Goal: Check status: Check status

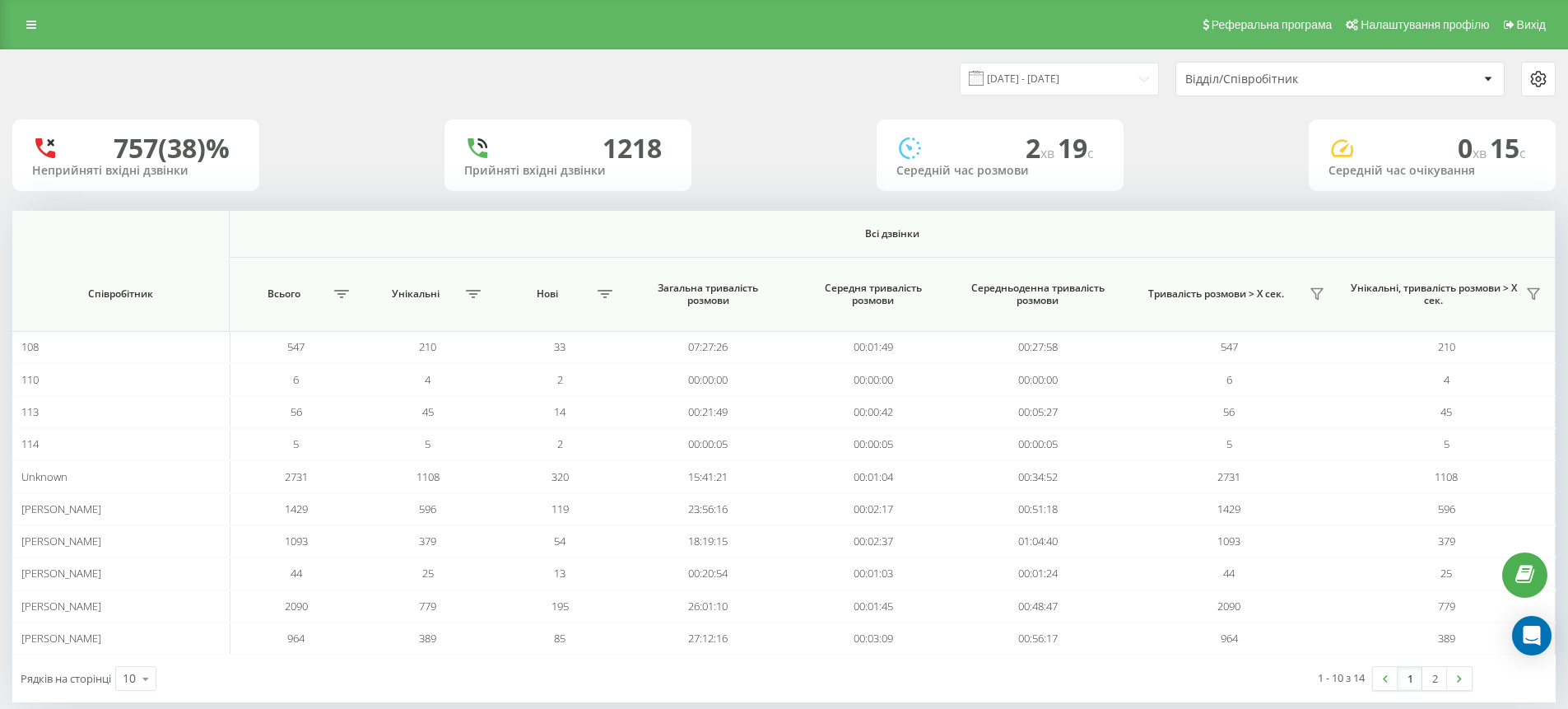
click at [1539, 80] on icon at bounding box center [1538, 78] width 20 height 20
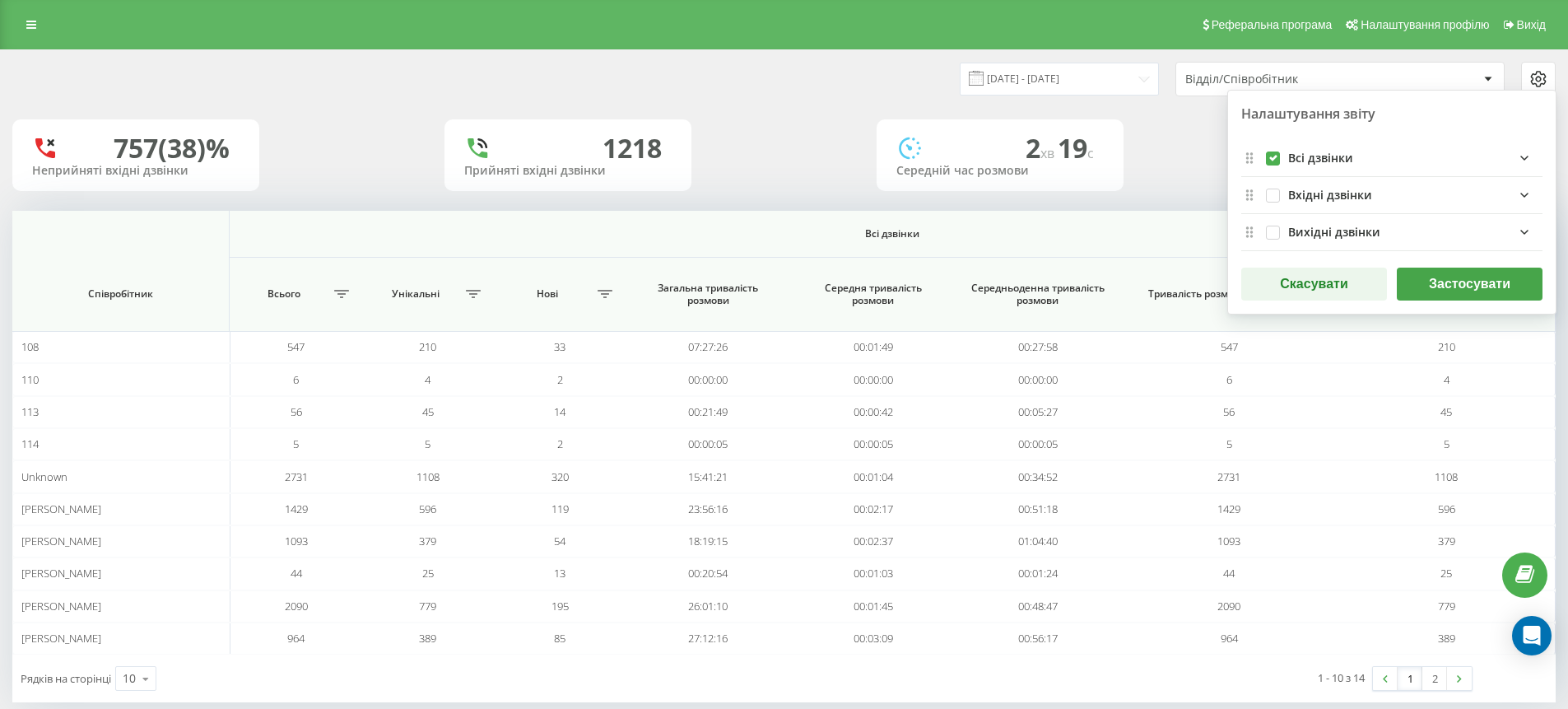
click at [1208, 165] on div "757 (38)% Неприйняті вхідні дзвінки 1218 Прийняті вхідні дзвінки 2 хв 19 c Сере…" at bounding box center [784, 155] width 1544 height 72
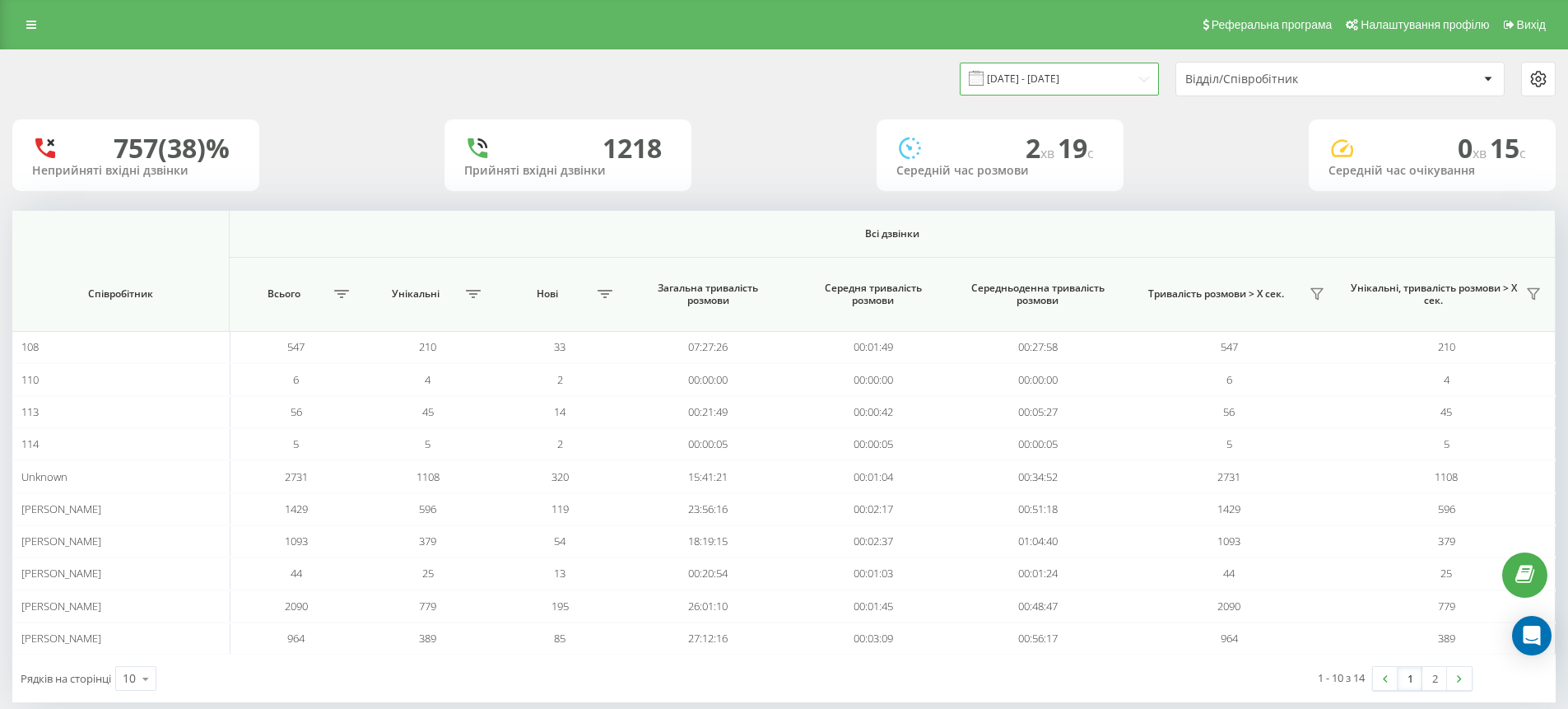
click at [1120, 86] on input "[DATE] - [DATE]" at bounding box center [1059, 78] width 199 height 32
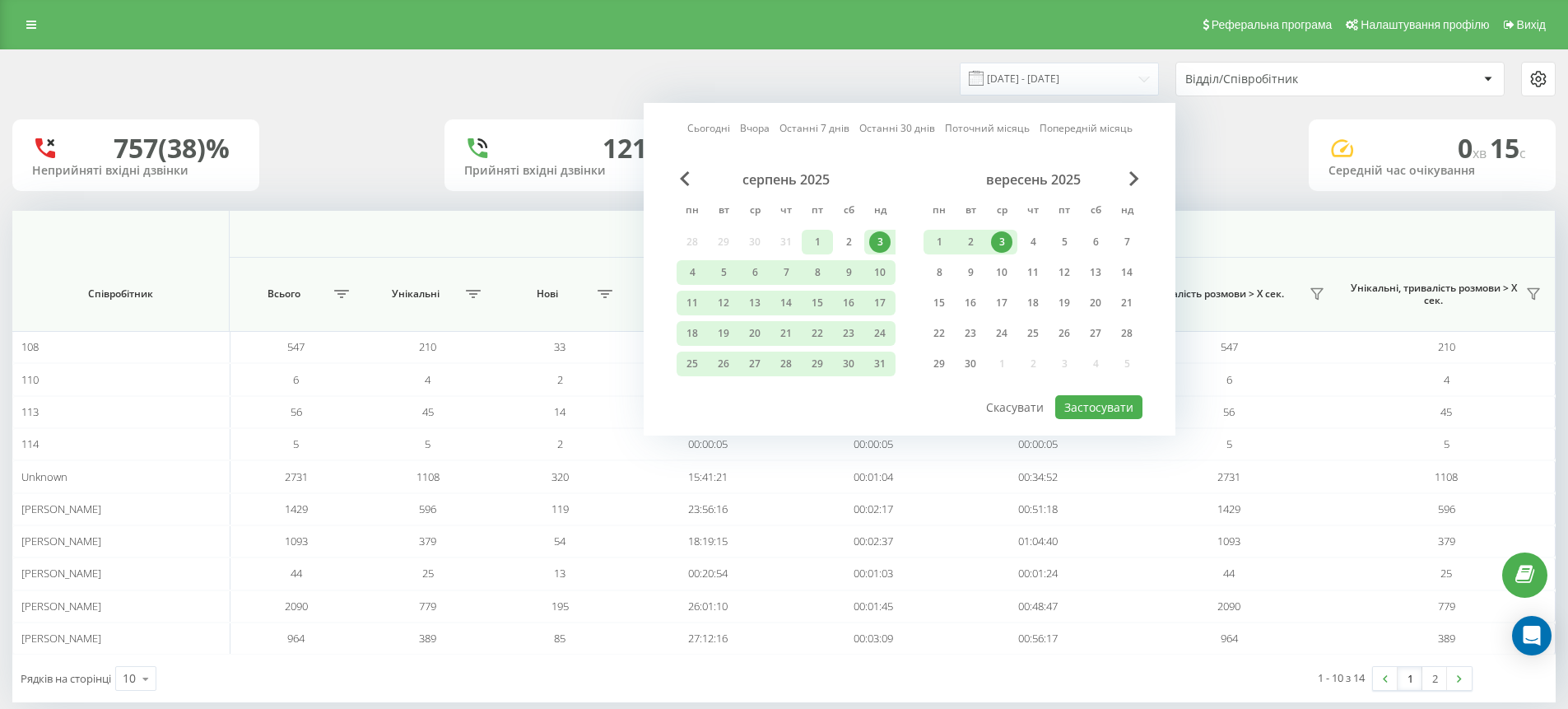
click at [827, 244] on div "1" at bounding box center [817, 242] width 21 height 21
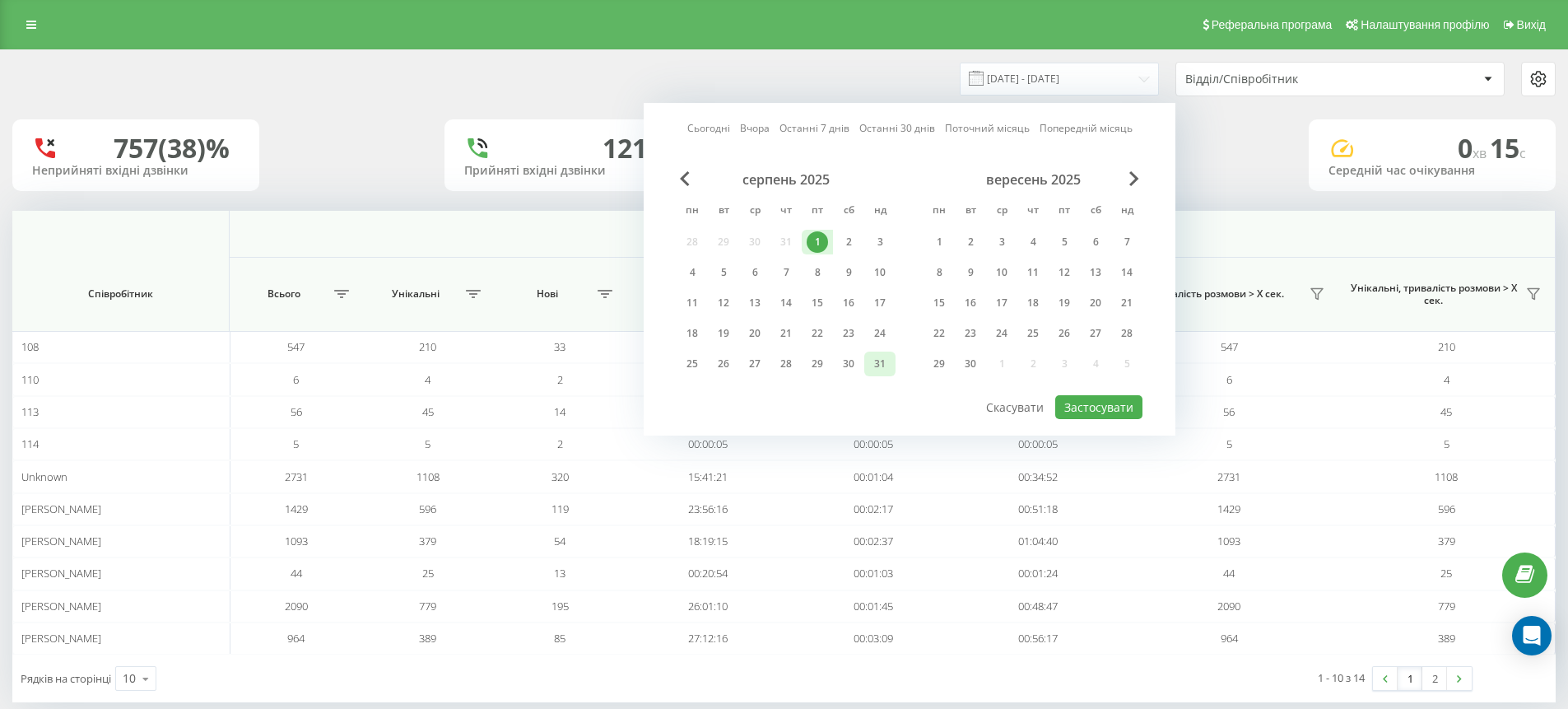
click at [875, 362] on div "31" at bounding box center [880, 363] width 21 height 21
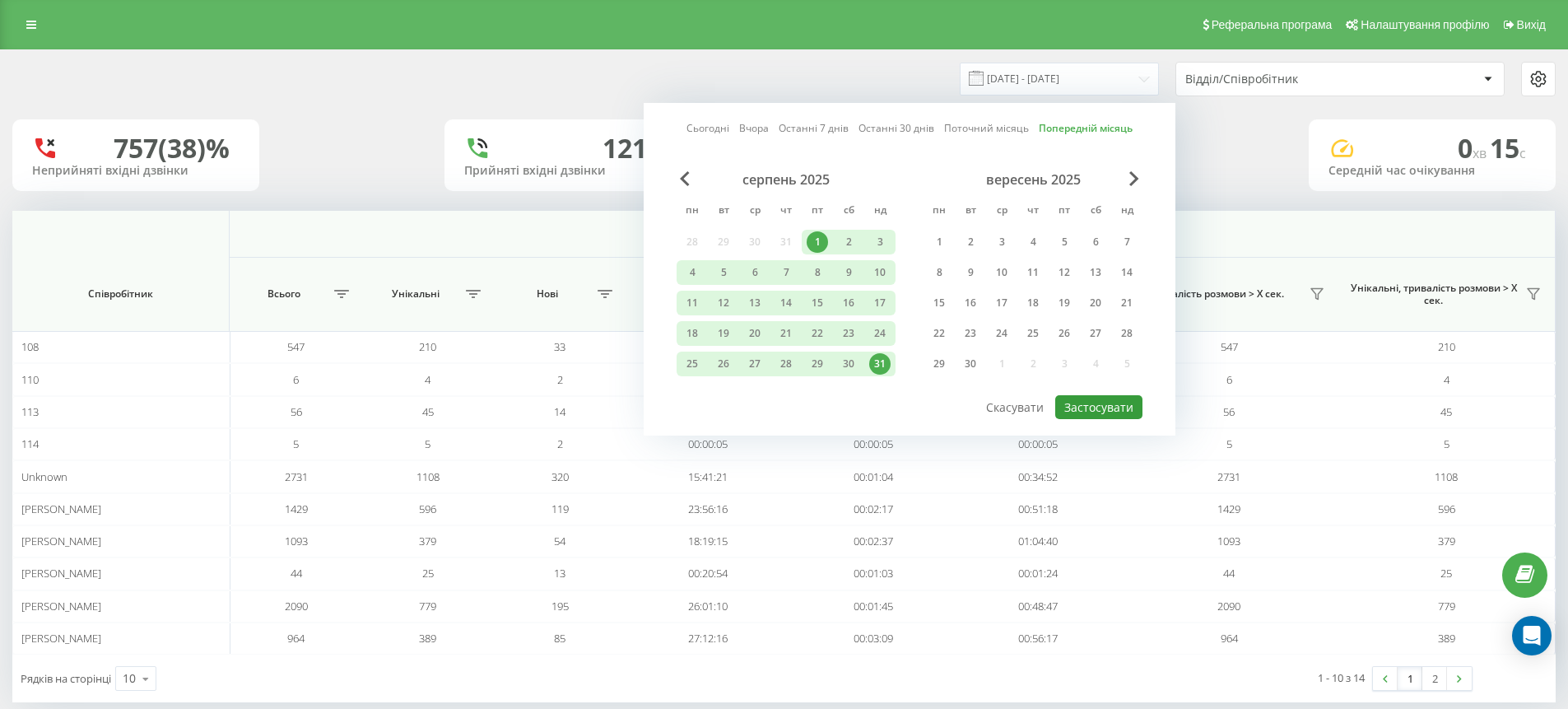
click at [1108, 414] on button "Застосувати" at bounding box center [1098, 407] width 87 height 24
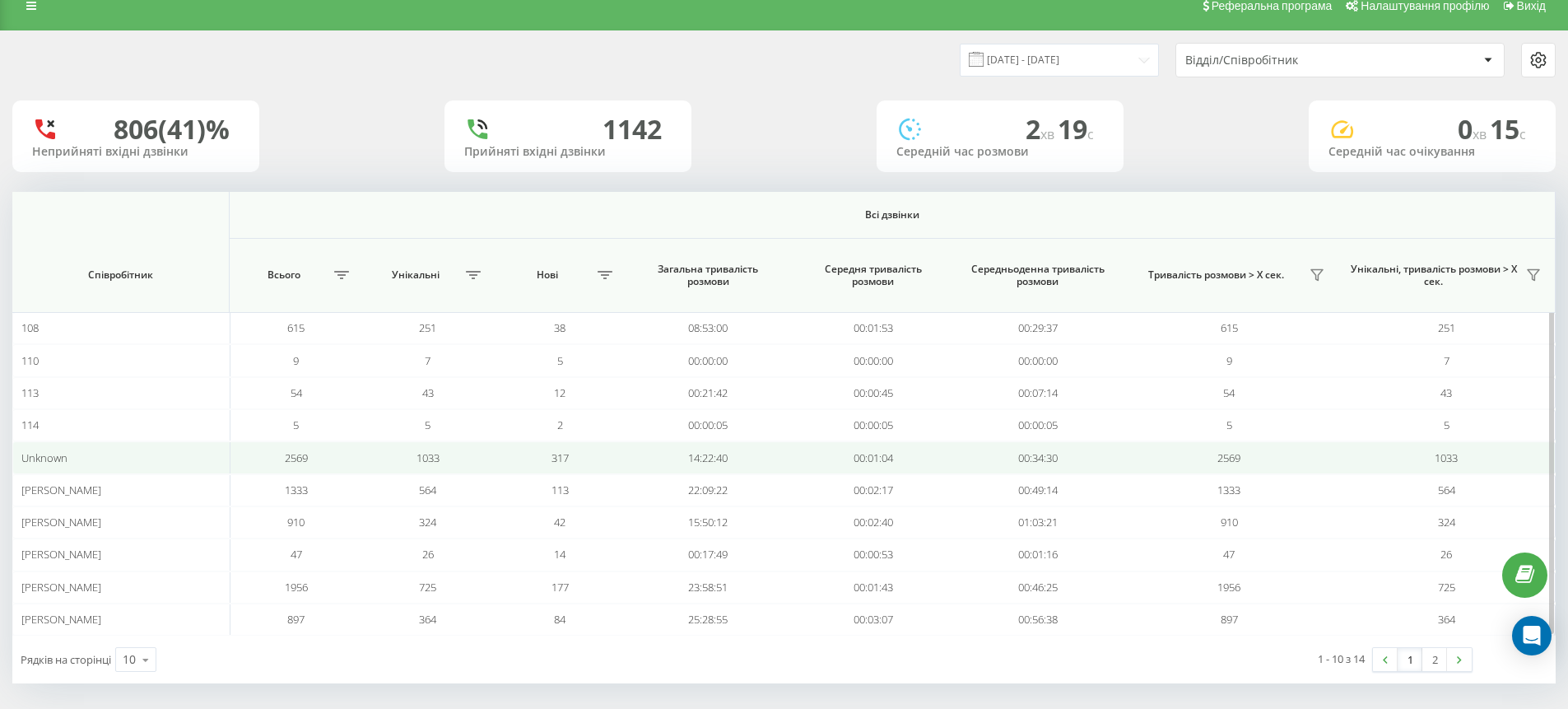
scroll to position [26, 0]
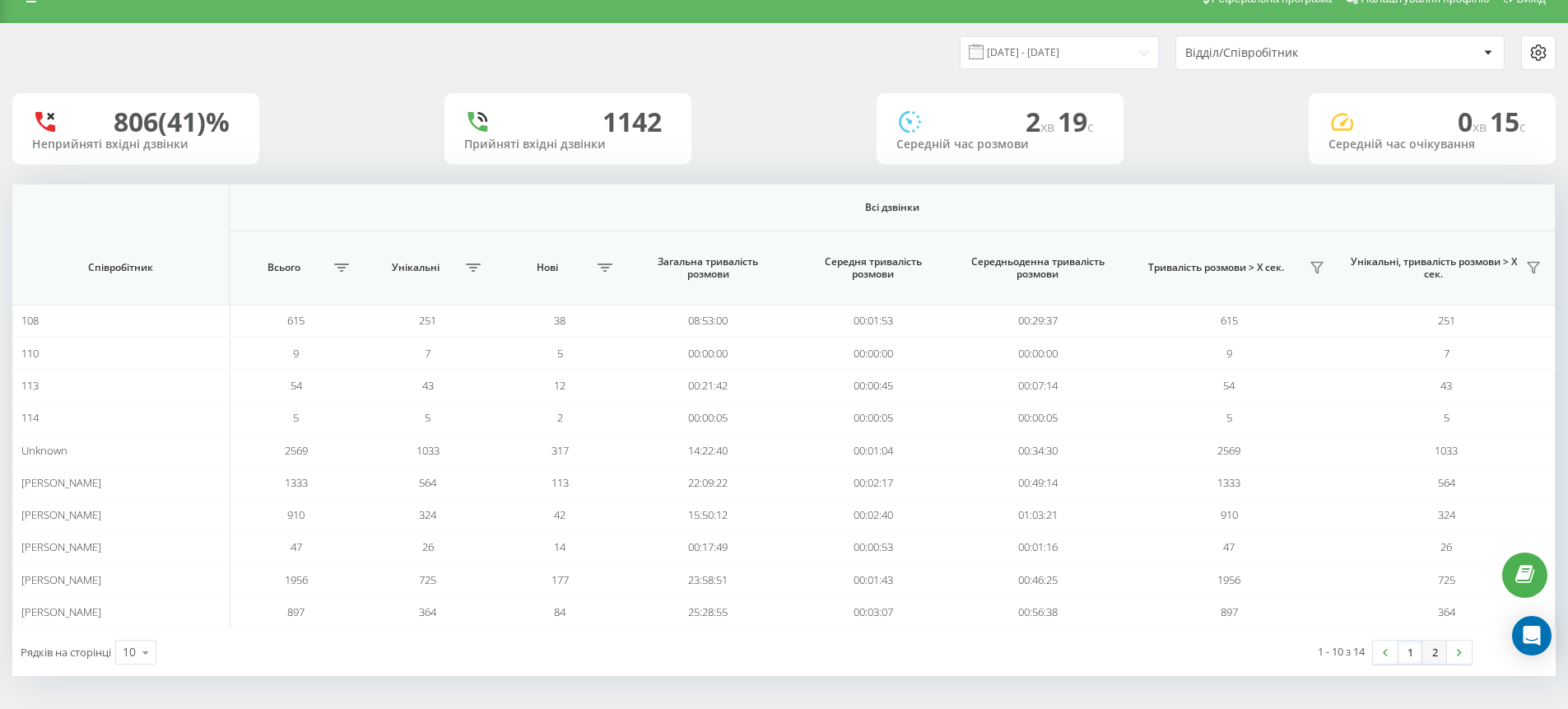
click at [1433, 656] on link "2" at bounding box center [1434, 652] width 24 height 23
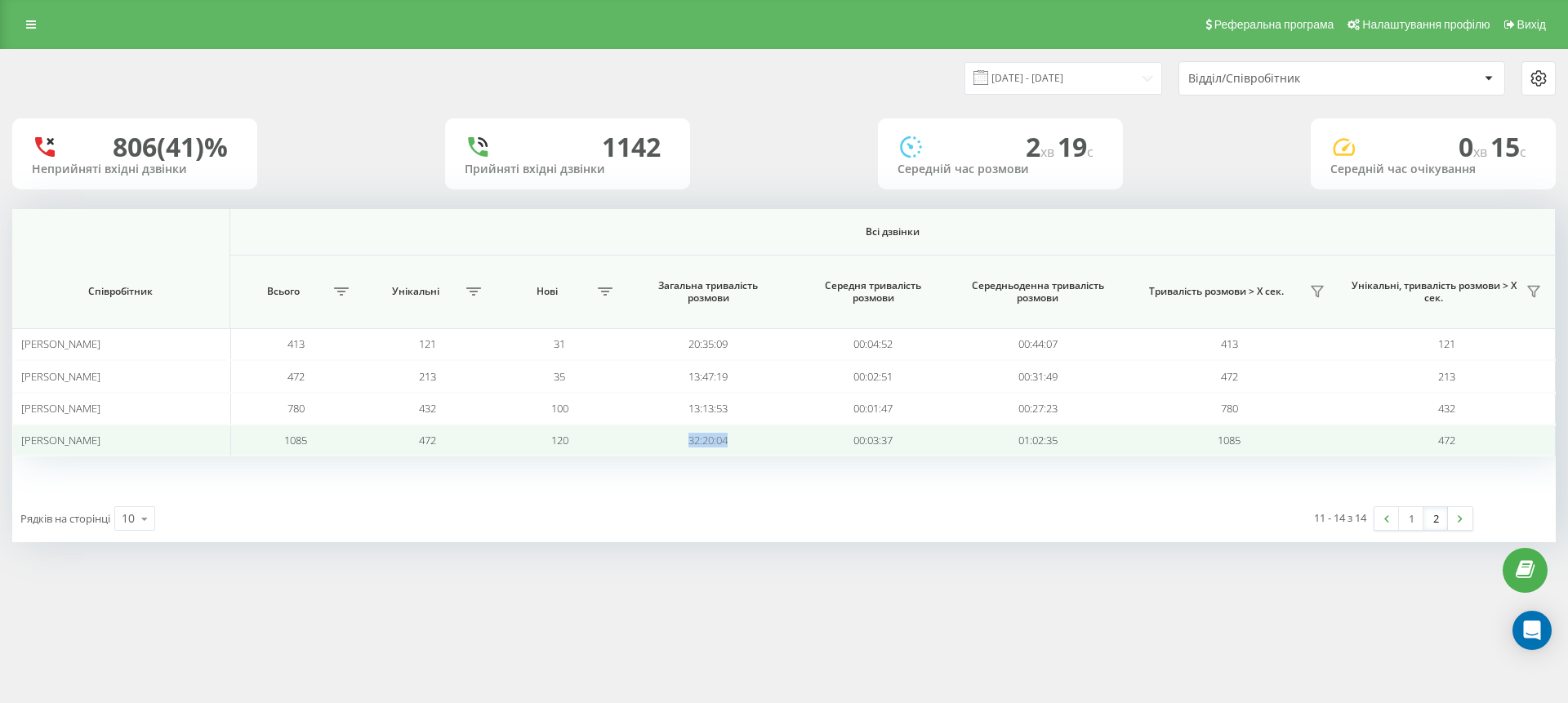
drag, startPoint x: 676, startPoint y: 433, endPoint x: 732, endPoint y: 442, distance: 56.7
click at [732, 442] on td "32:20:04" at bounding box center [708, 440] width 165 height 31
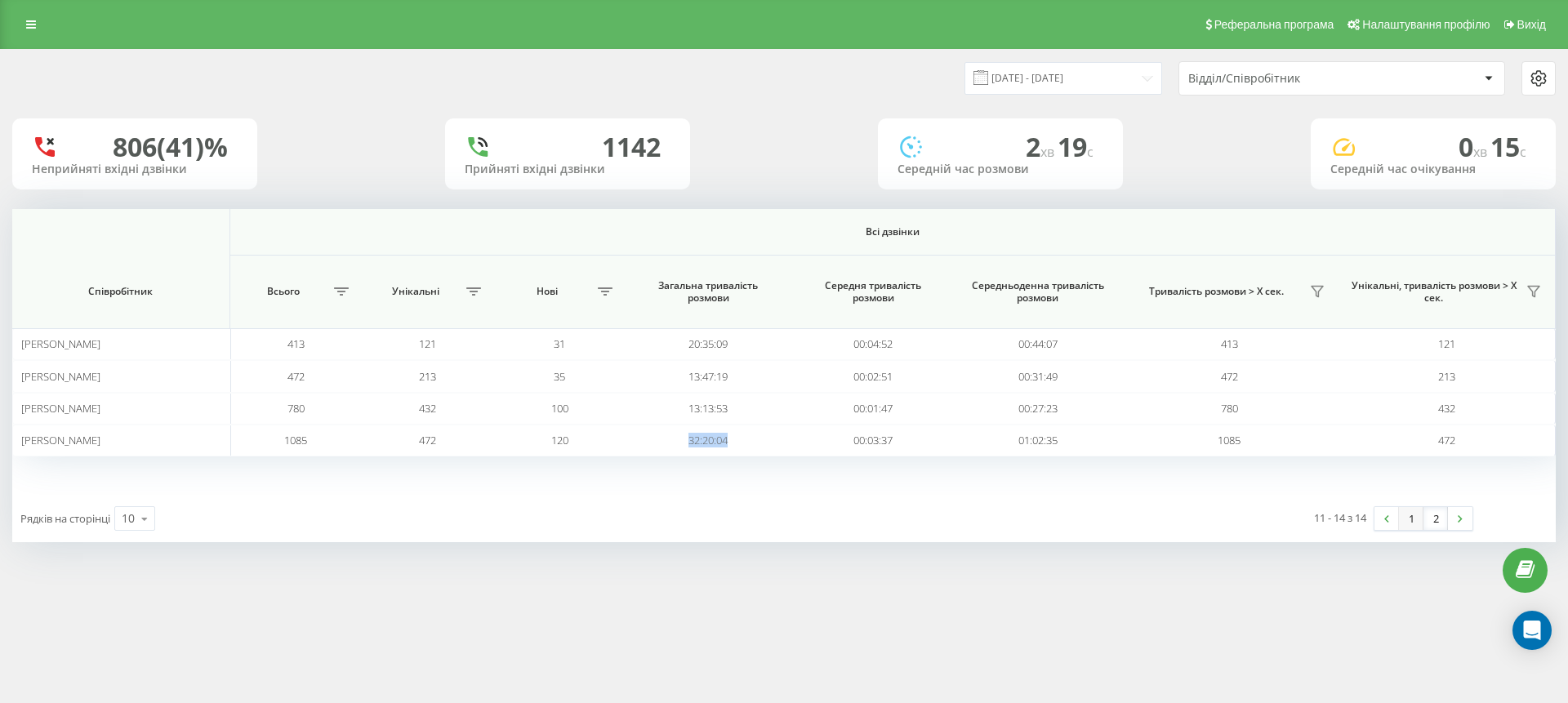
click at [1414, 525] on link "1" at bounding box center [1411, 518] width 24 height 23
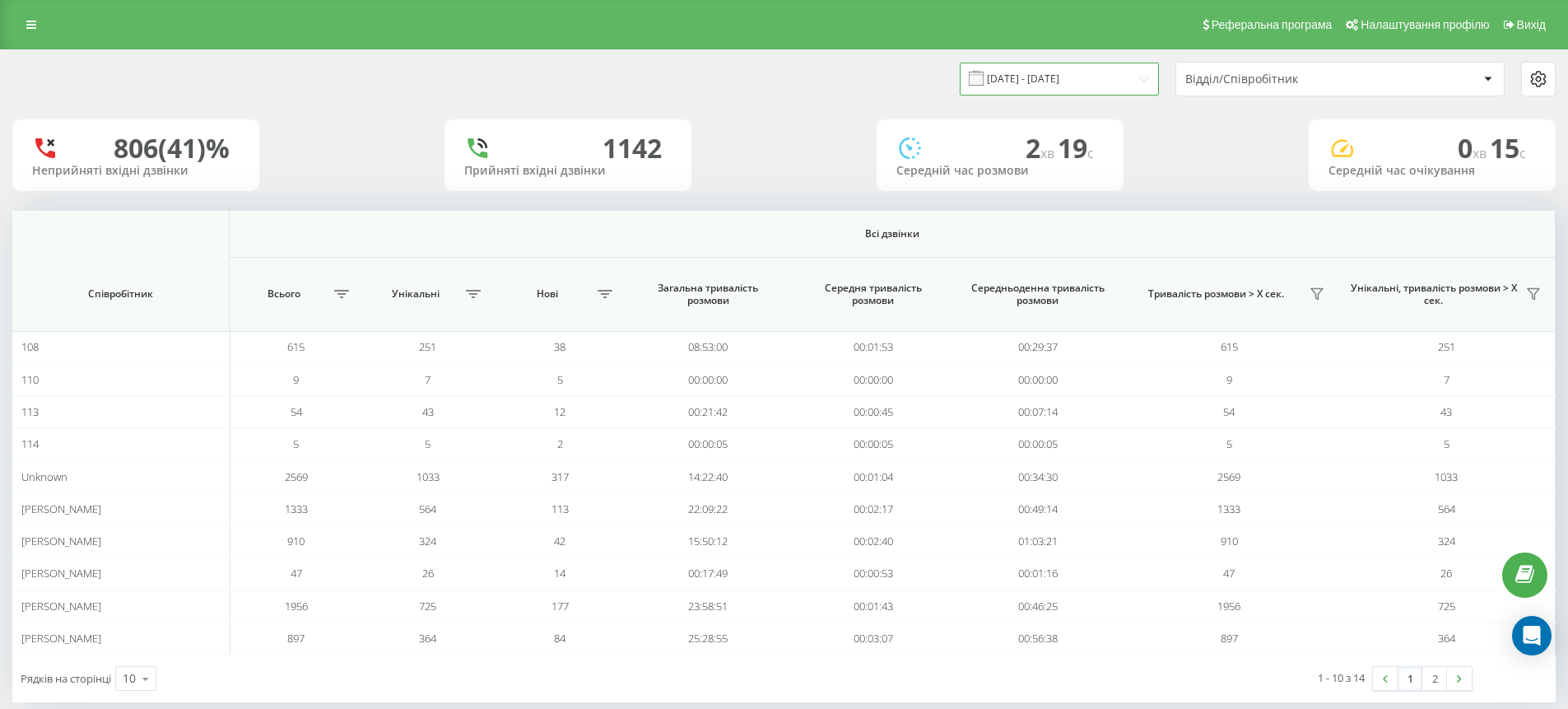
click at [1128, 77] on input "[DATE] - [DATE]" at bounding box center [1059, 78] width 199 height 32
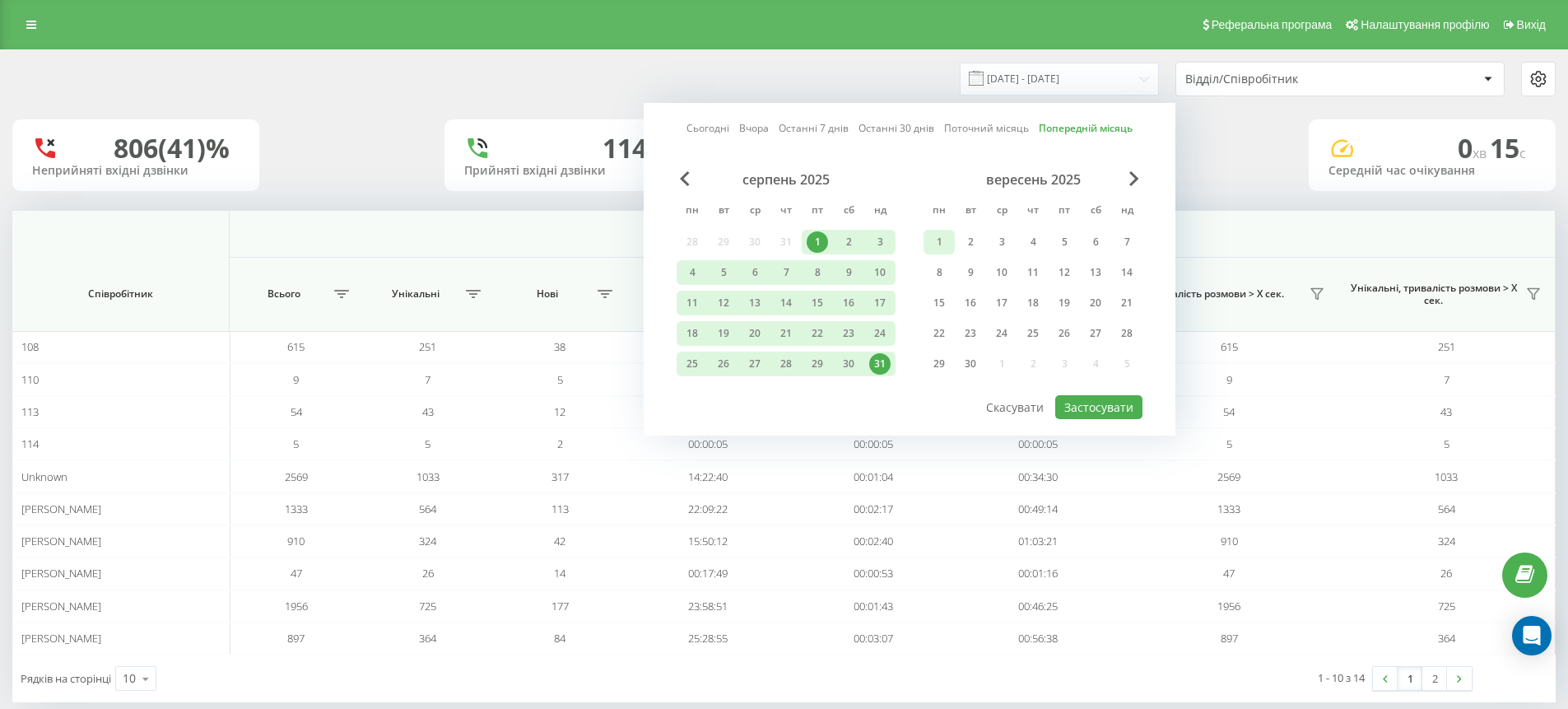
click at [938, 245] on div "1" at bounding box center [939, 242] width 21 height 21
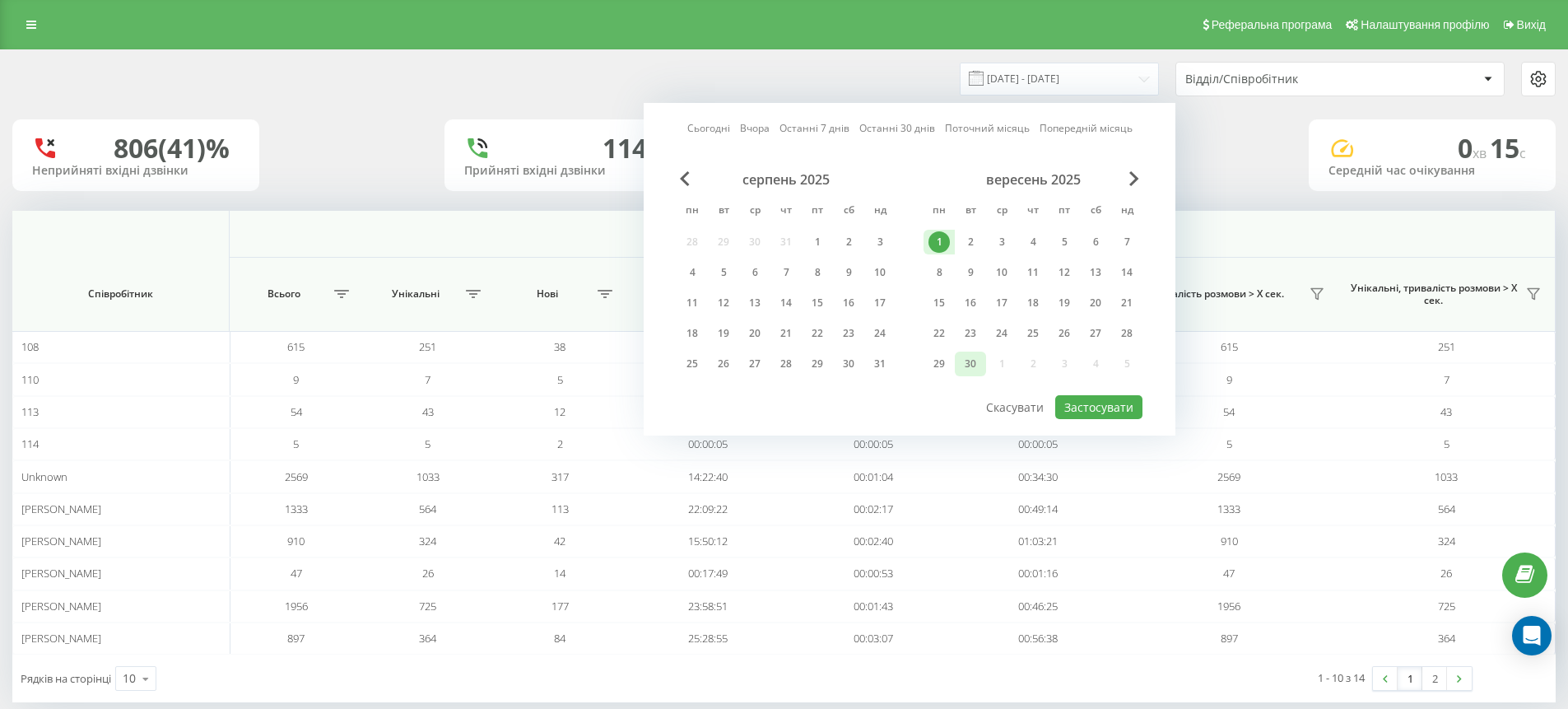
click at [970, 371] on div "30" at bounding box center [970, 363] width 21 height 21
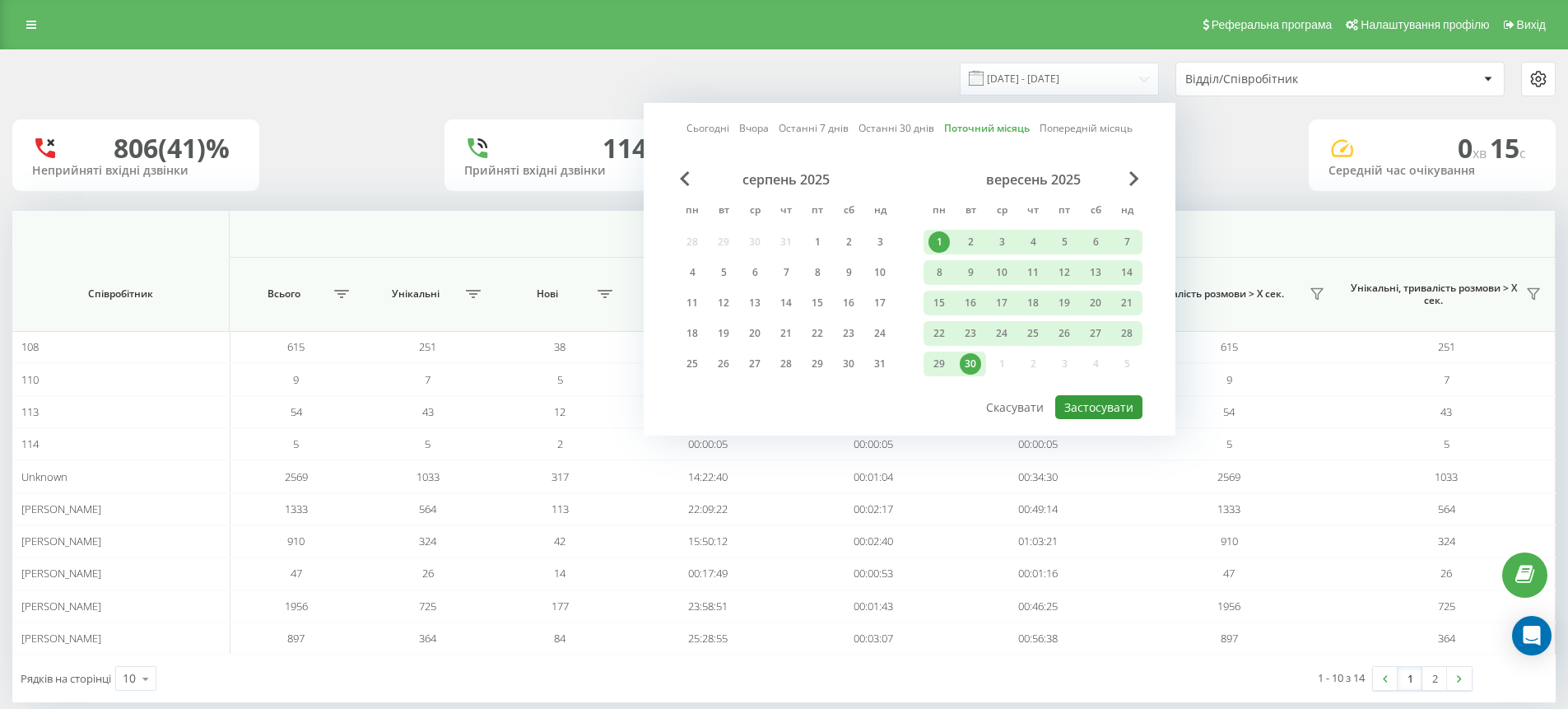
click at [1087, 400] on button "Застосувати" at bounding box center [1098, 407] width 87 height 24
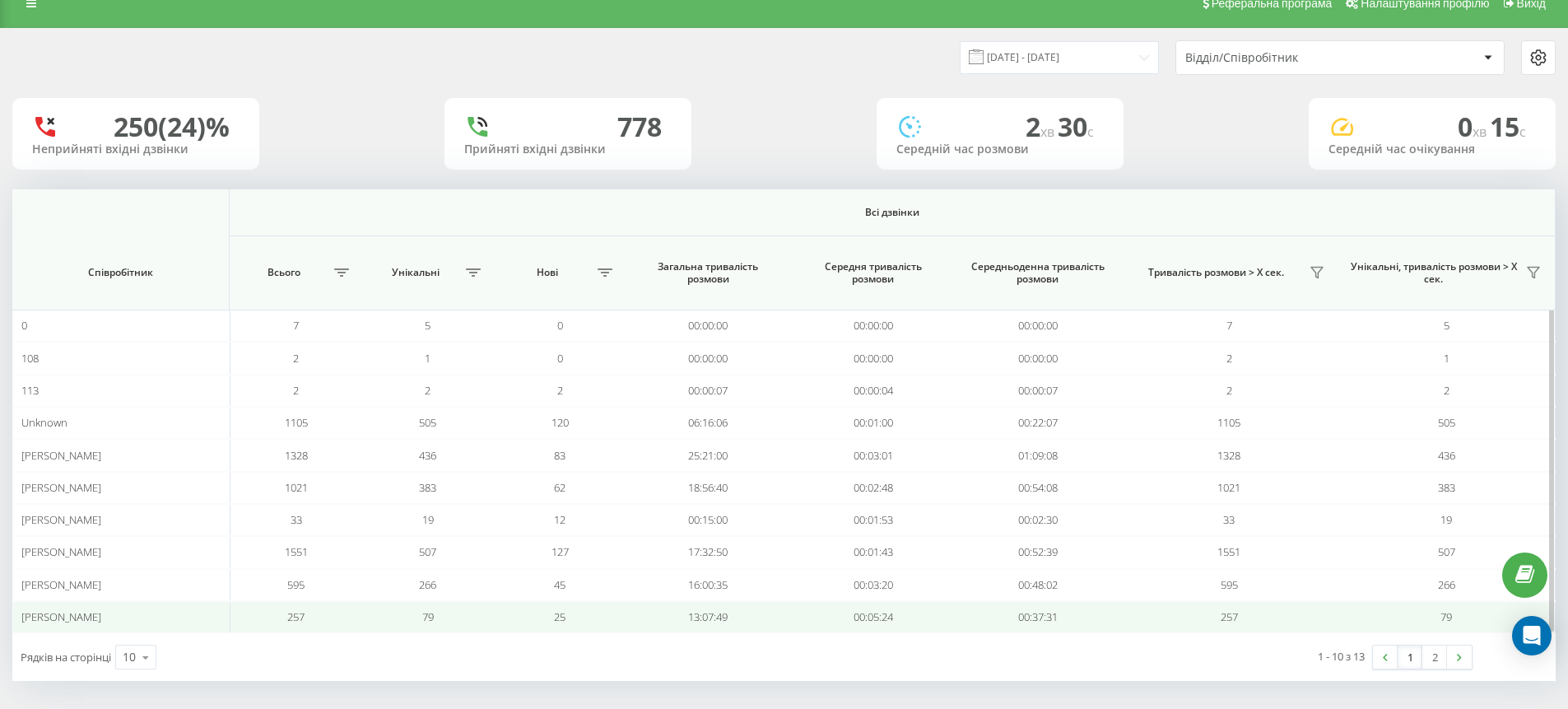
scroll to position [26, 0]
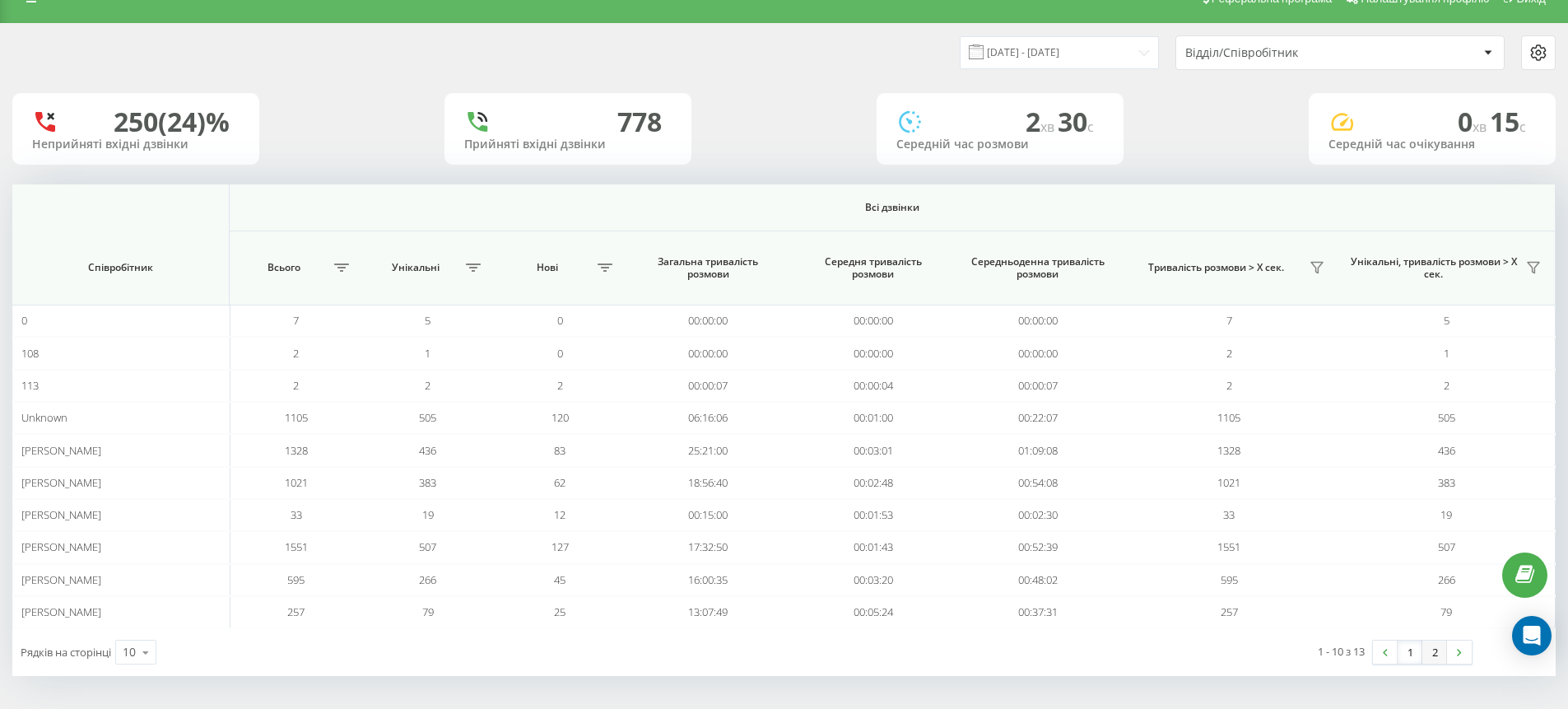
click at [1427, 658] on link "2" at bounding box center [1434, 652] width 24 height 23
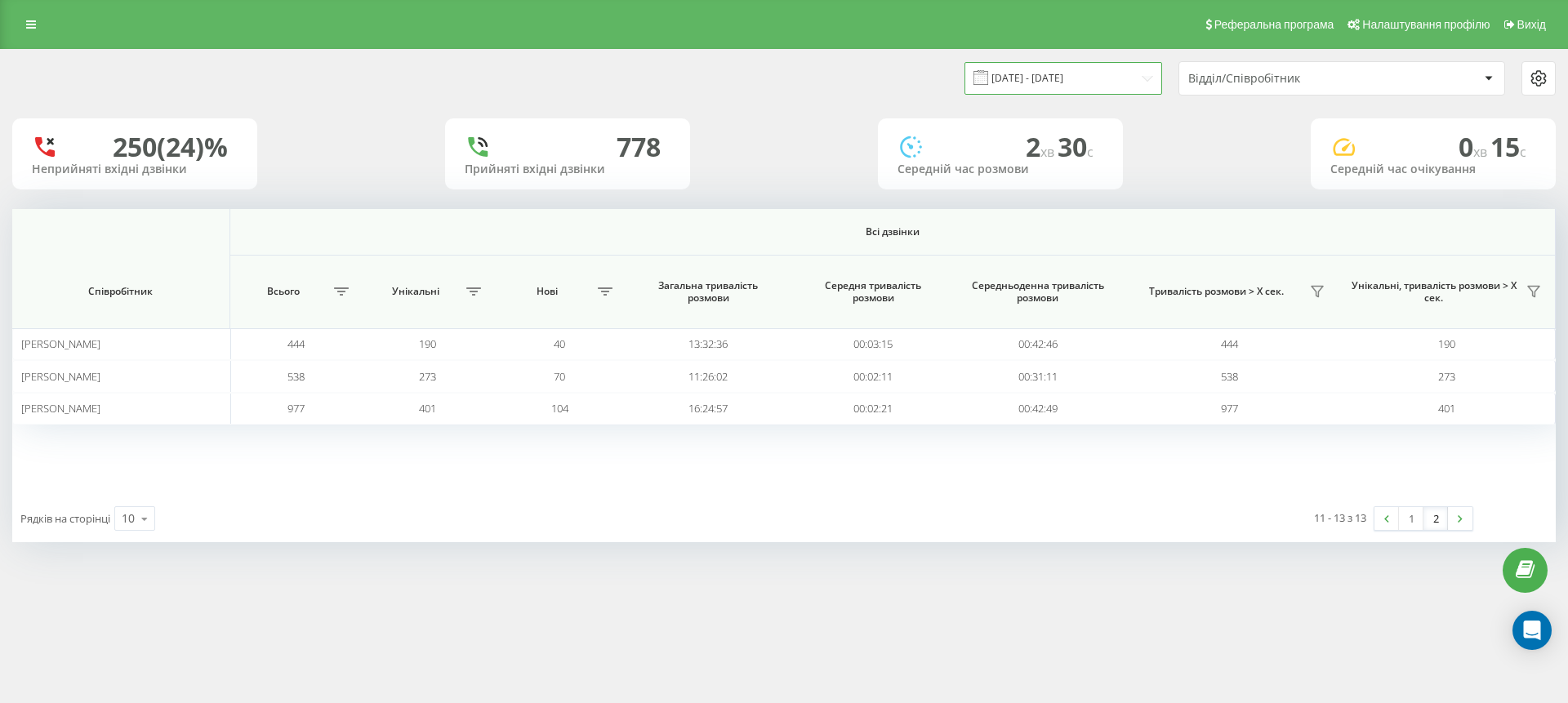
click at [1152, 80] on input "[DATE] - [DATE]" at bounding box center [1063, 78] width 197 height 31
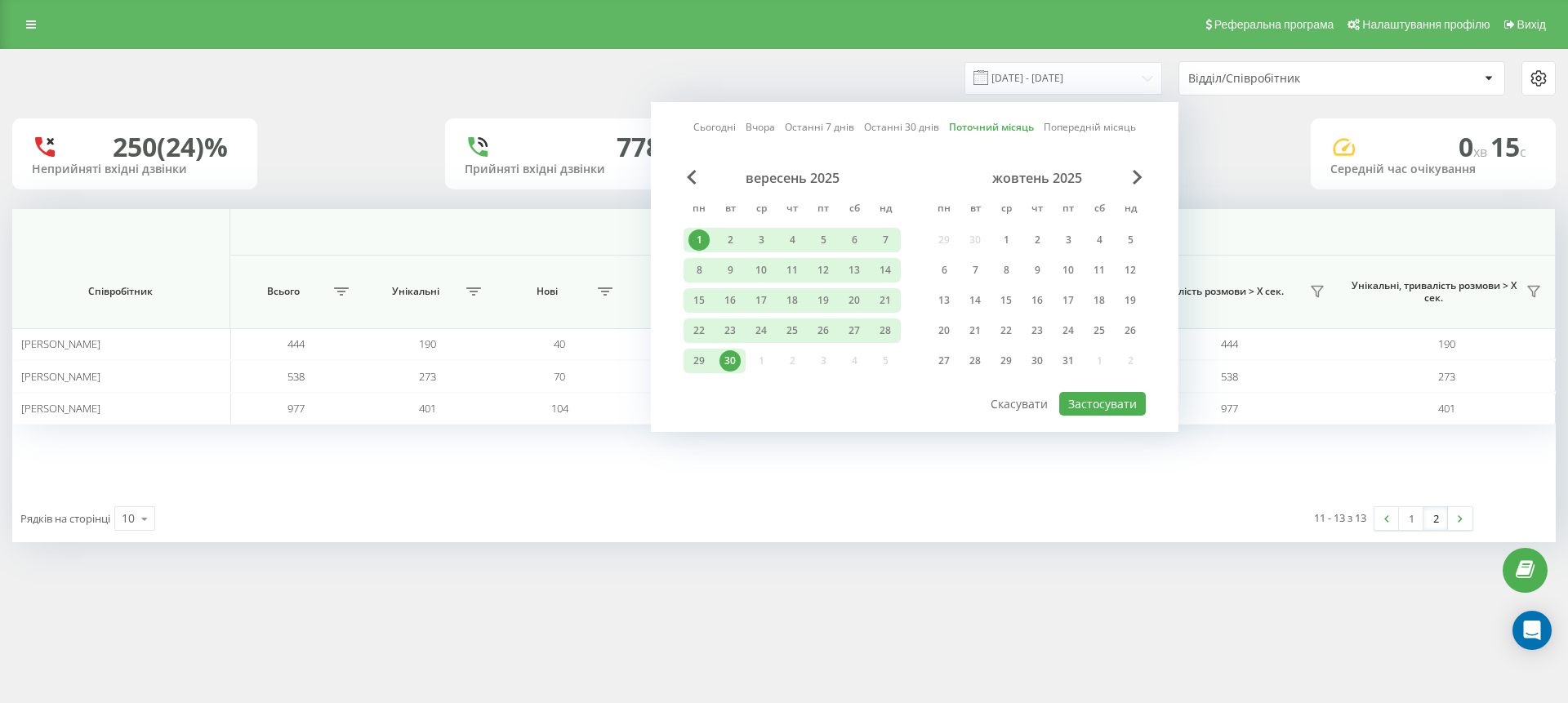
click at [699, 182] on div "вересень 2025" at bounding box center [792, 178] width 217 height 17
click at [697, 179] on div "вересень 2025" at bounding box center [792, 178] width 217 height 17
click at [694, 174] on span "Previous Month" at bounding box center [691, 177] width 10 height 15
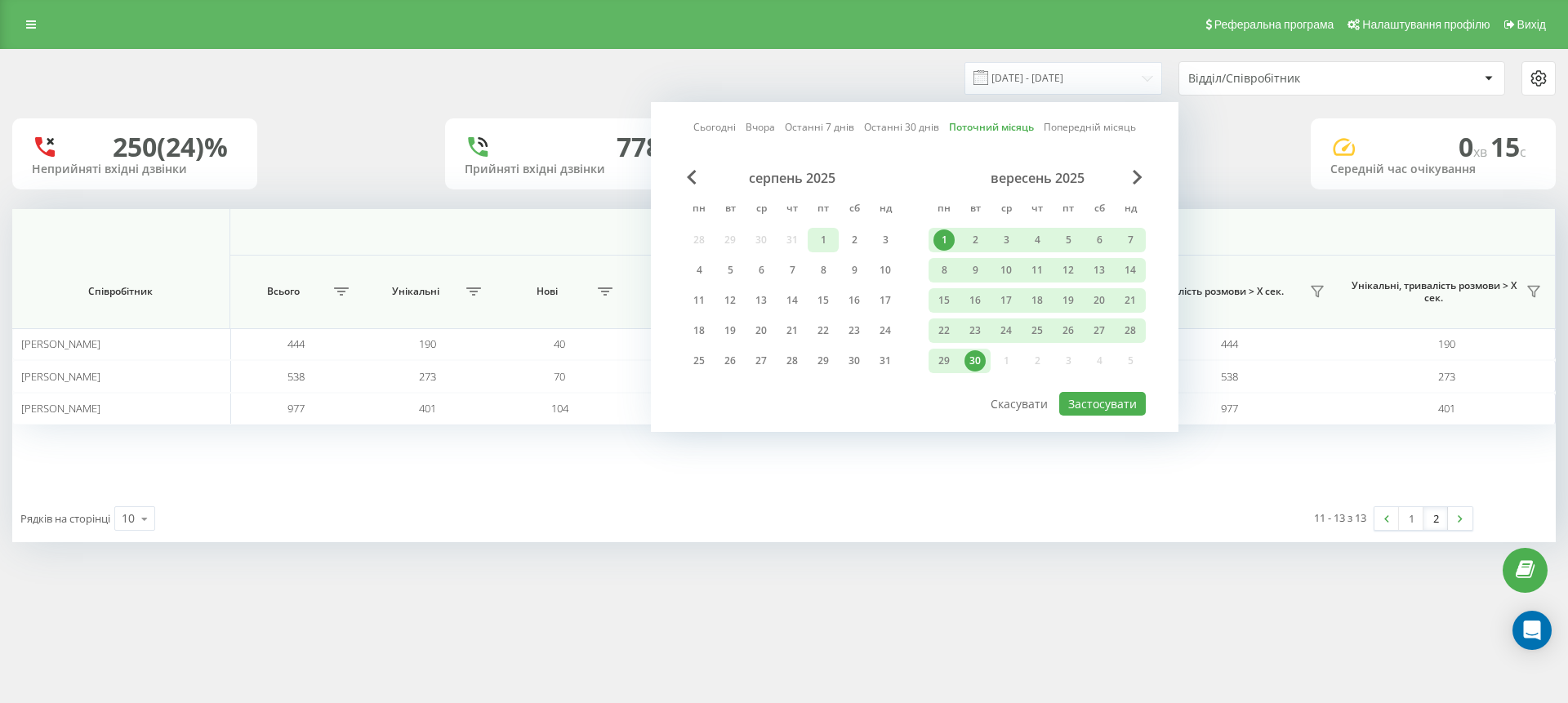
click at [818, 236] on div "1" at bounding box center [823, 240] width 21 height 21
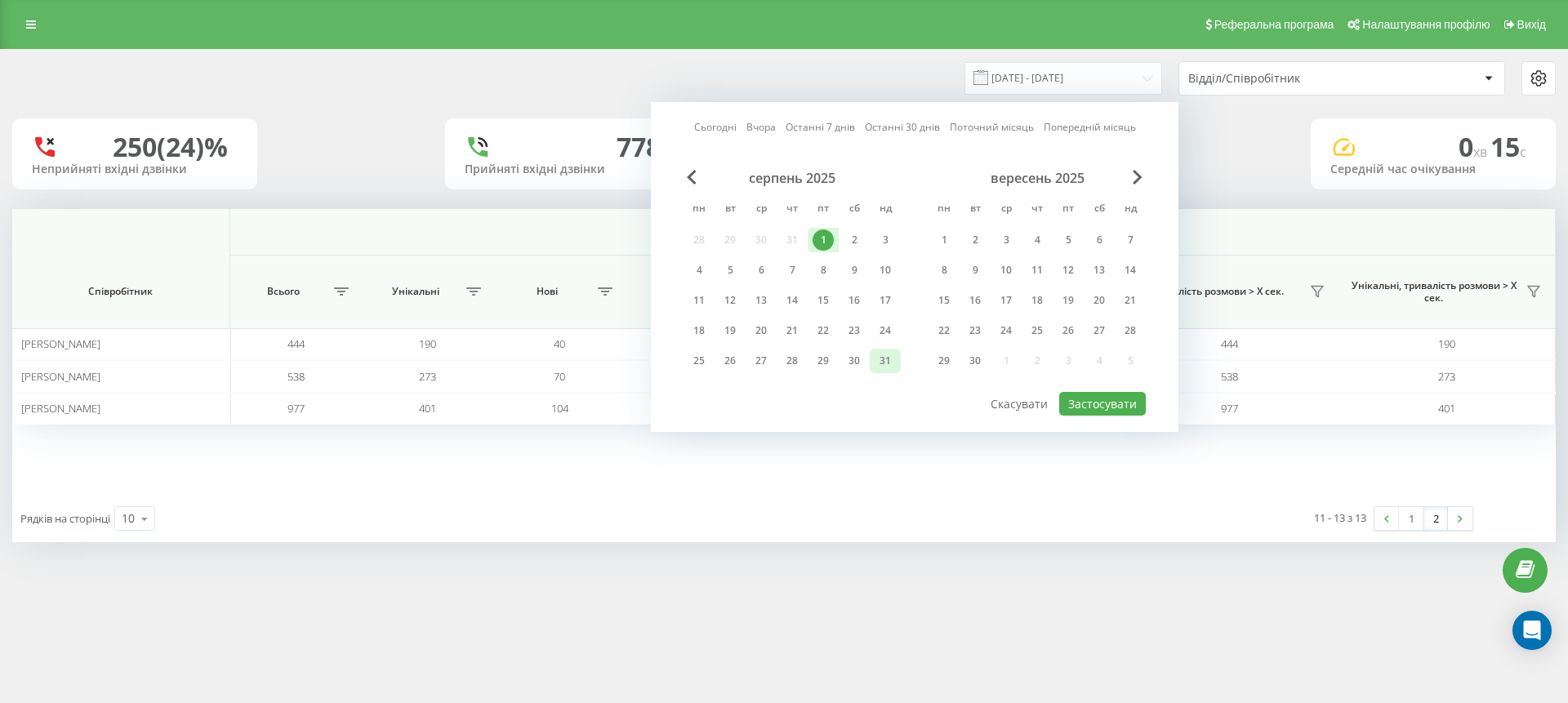
click at [886, 360] on div "31" at bounding box center [885, 360] width 21 height 21
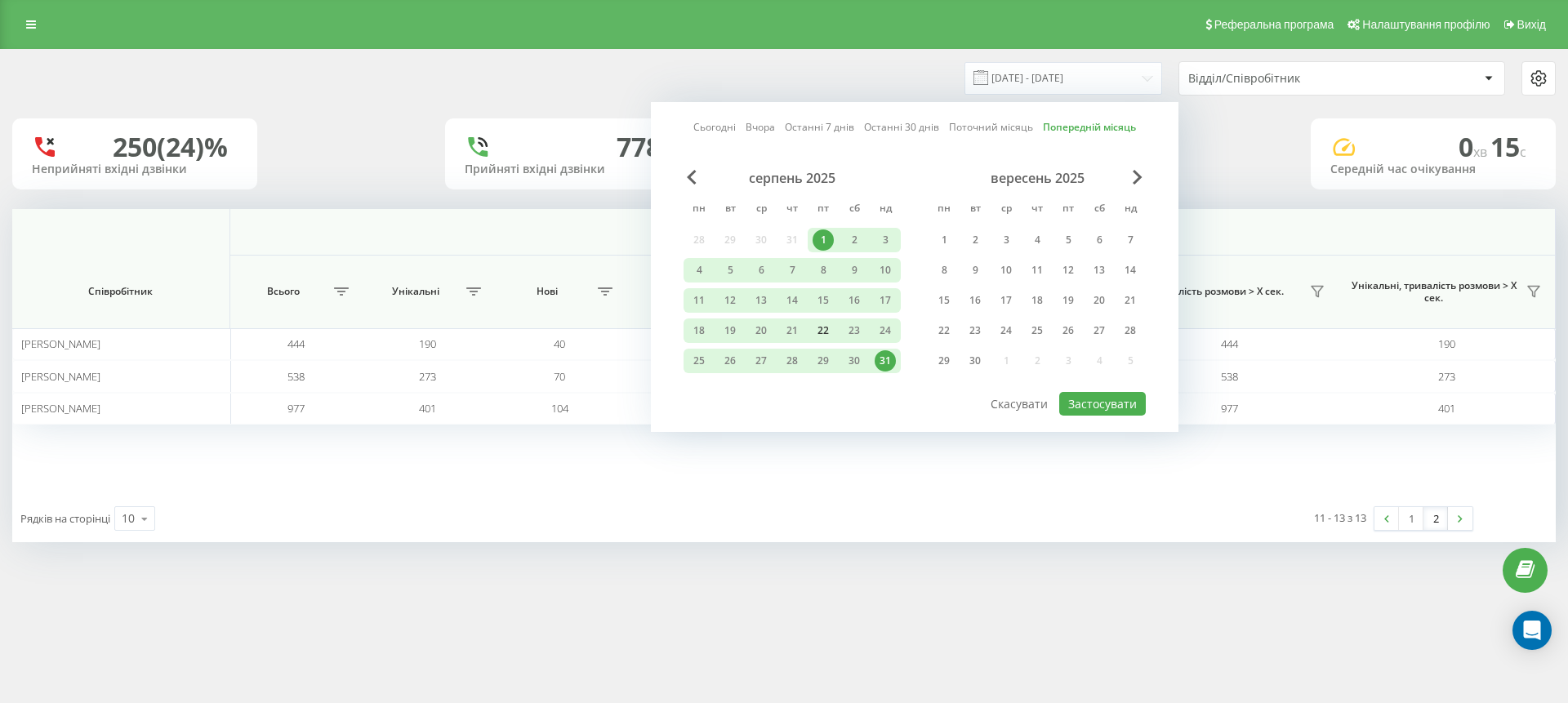
click at [826, 333] on div "22" at bounding box center [823, 331] width 21 height 21
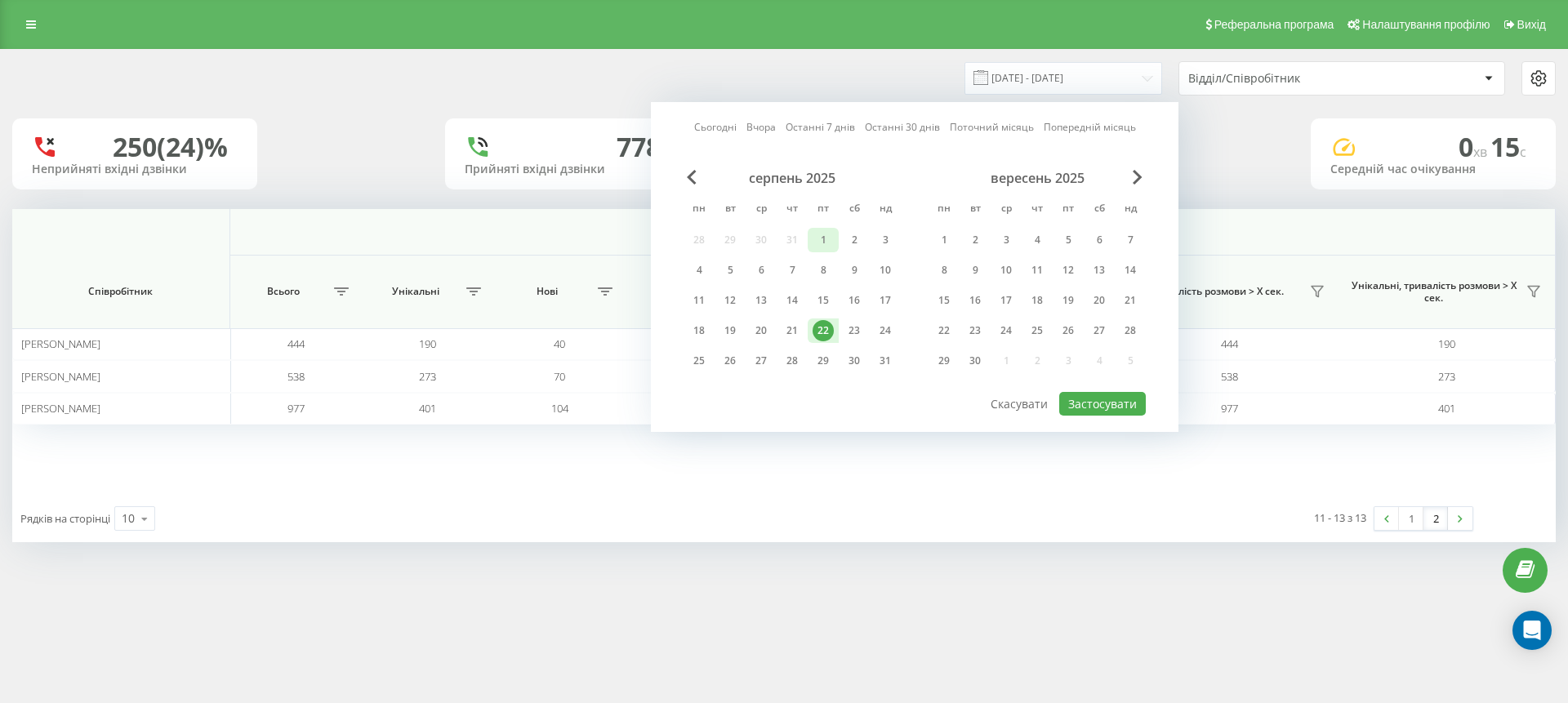
click at [829, 236] on div "1" at bounding box center [823, 240] width 21 height 21
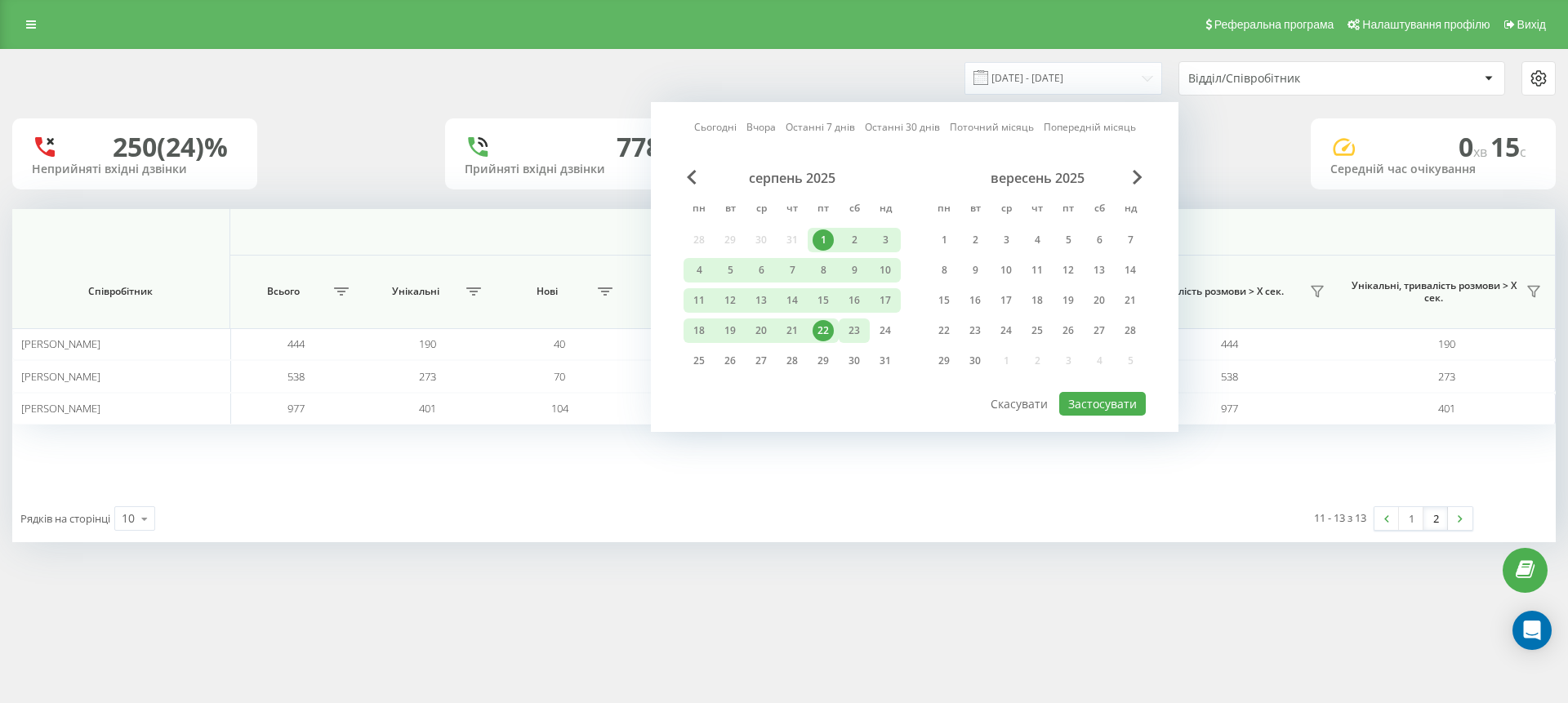
click at [857, 329] on div "23" at bounding box center [854, 331] width 21 height 21
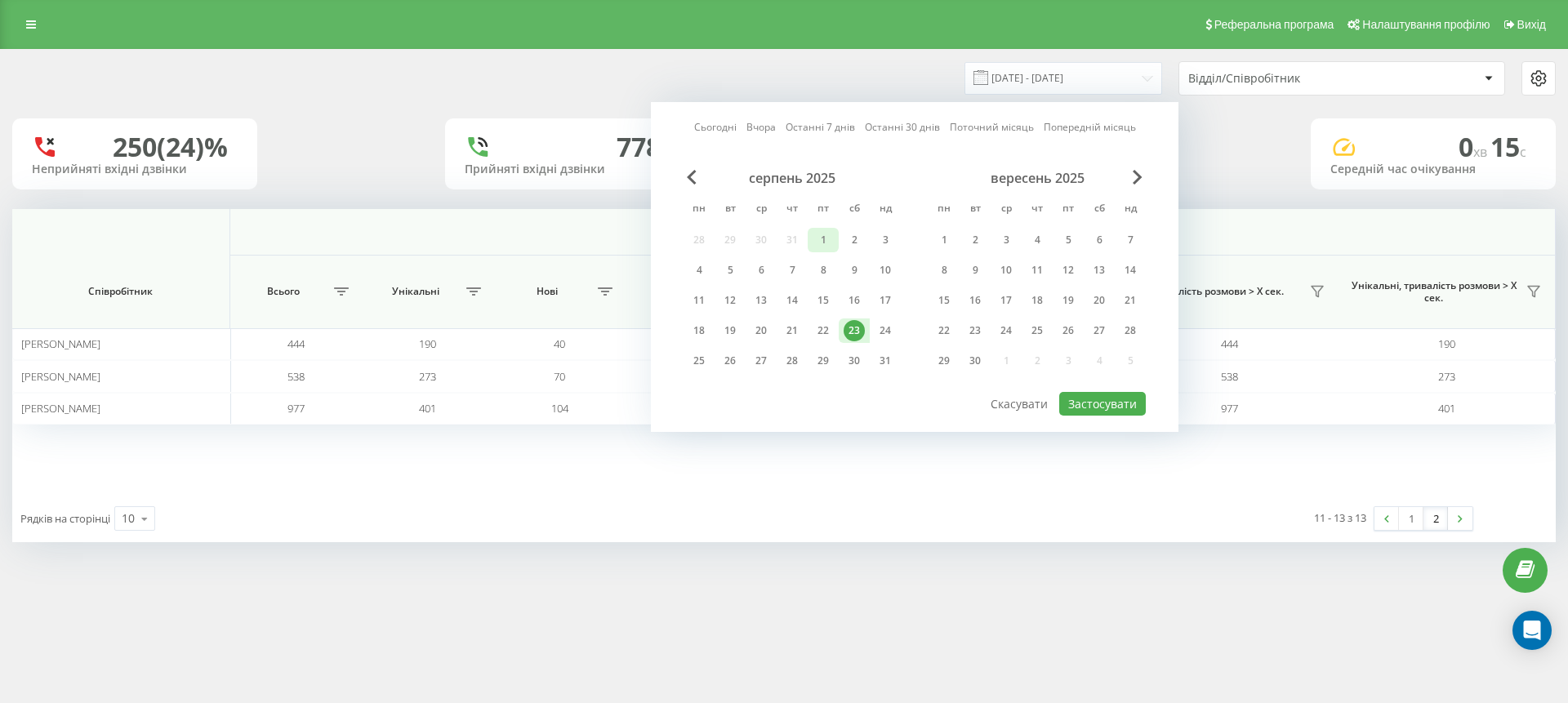
click at [821, 232] on div "1" at bounding box center [823, 240] width 21 height 21
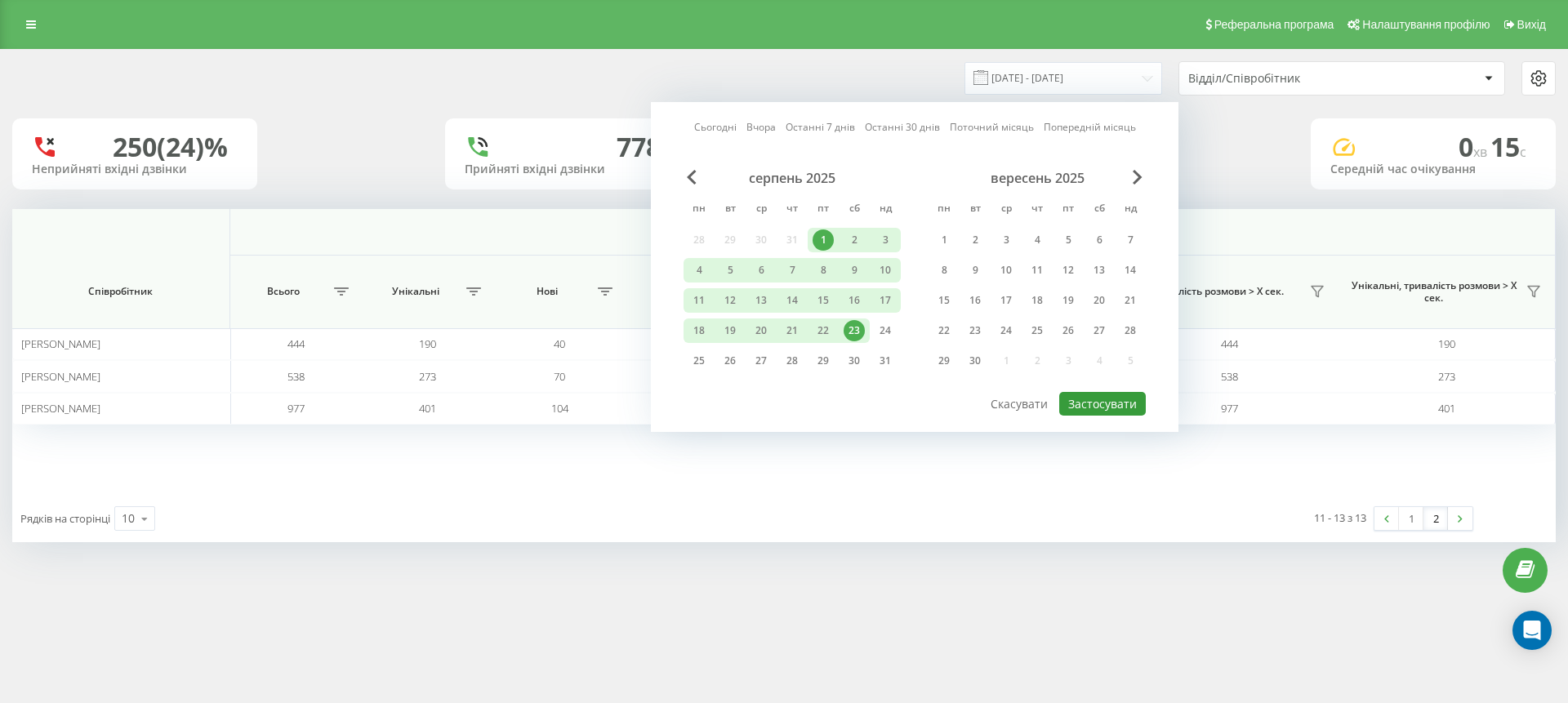
click at [1083, 397] on button "Застосувати" at bounding box center [1102, 404] width 86 height 24
type input "[DATE] - [DATE]"
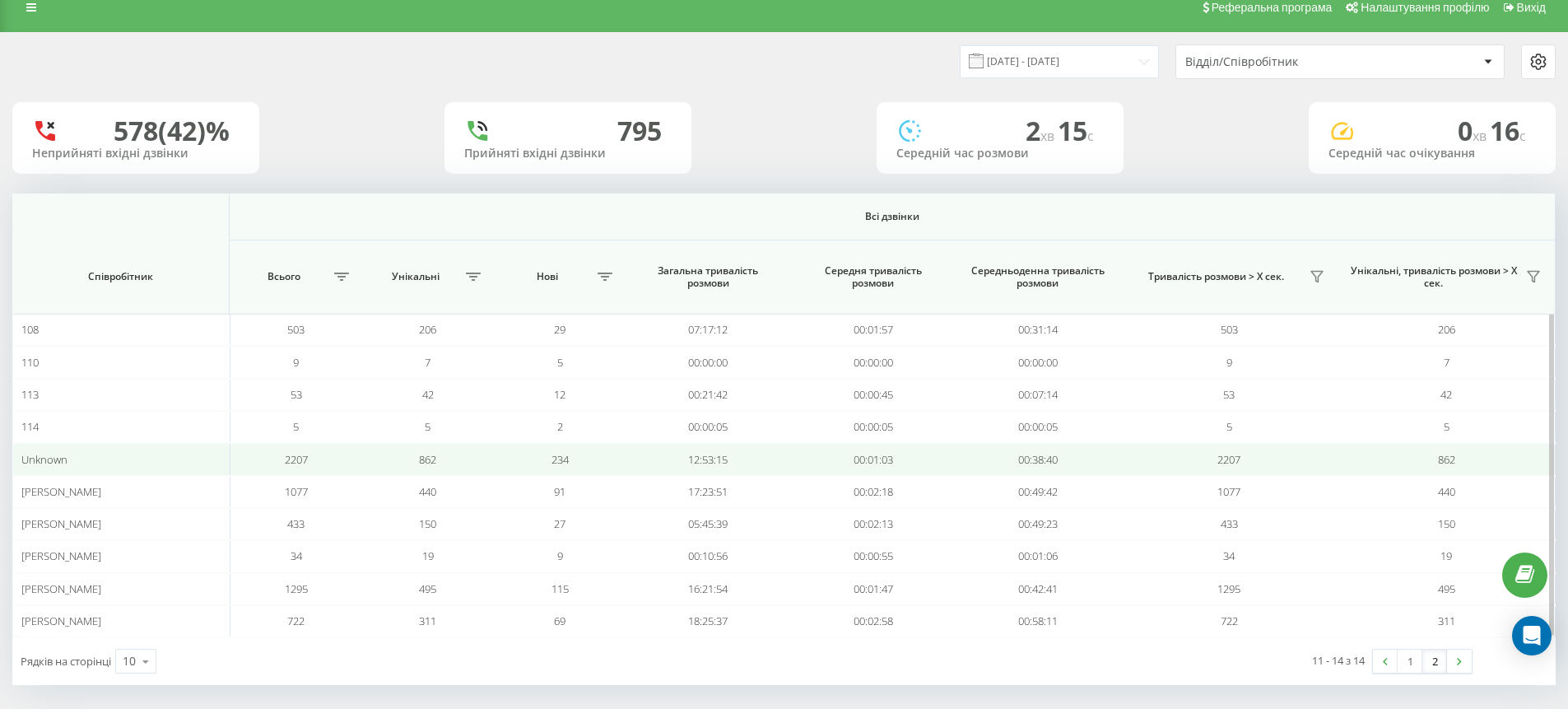
scroll to position [26, 0]
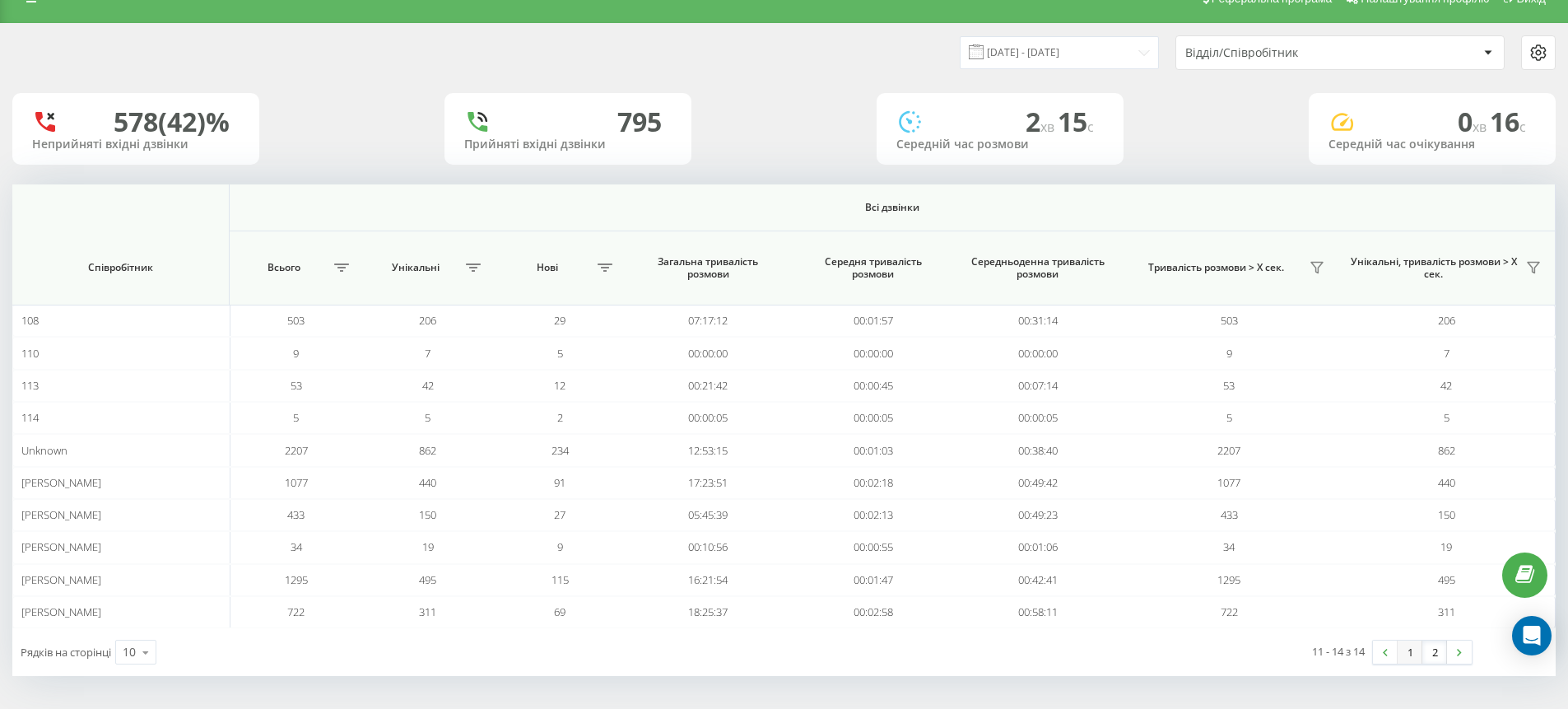
click at [1408, 643] on link "1" at bounding box center [1410, 652] width 24 height 23
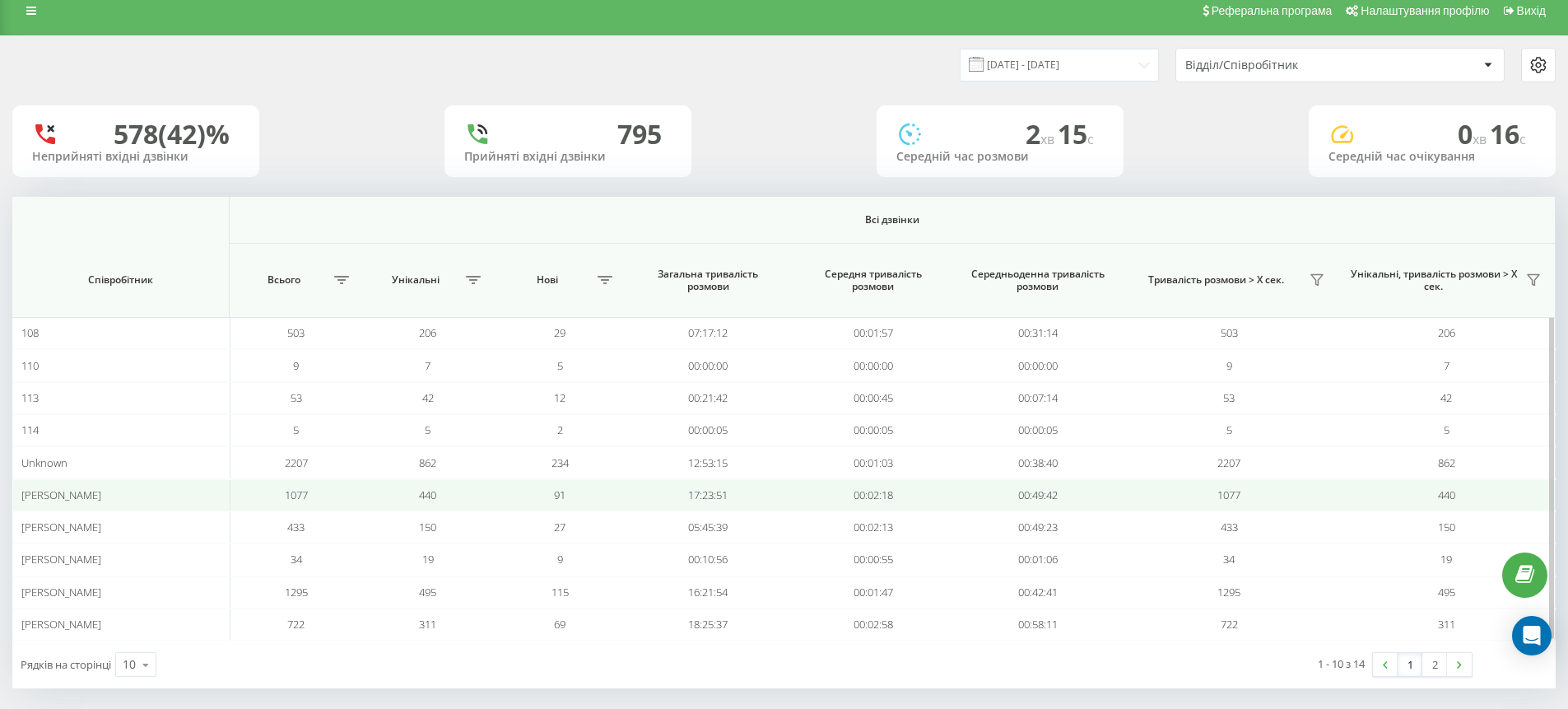
scroll to position [26, 0]
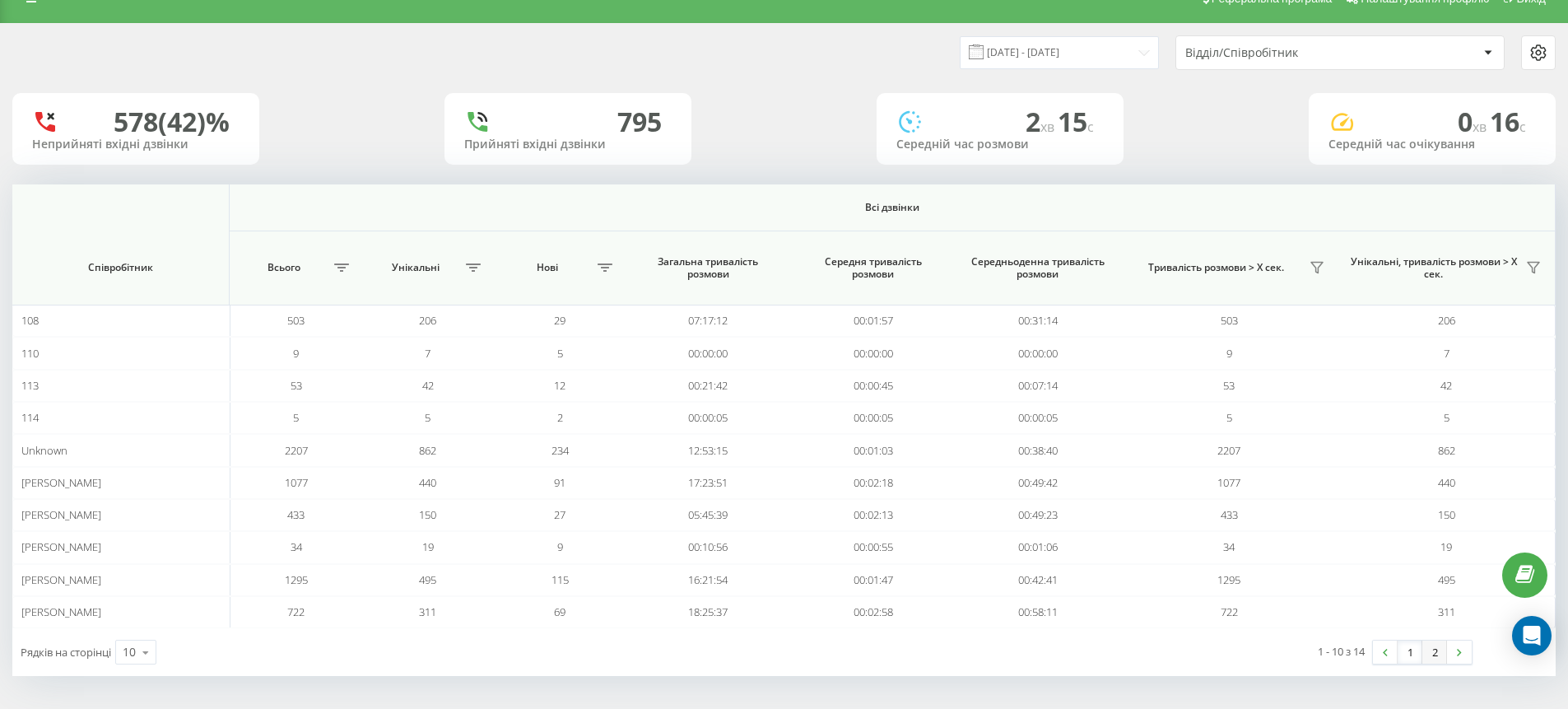
click at [1435, 651] on link "2" at bounding box center [1434, 652] width 24 height 23
